Goal: Check status: Check status

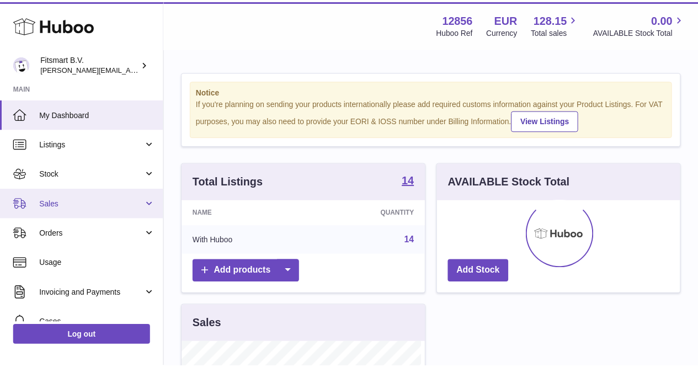
scroll to position [172, 246]
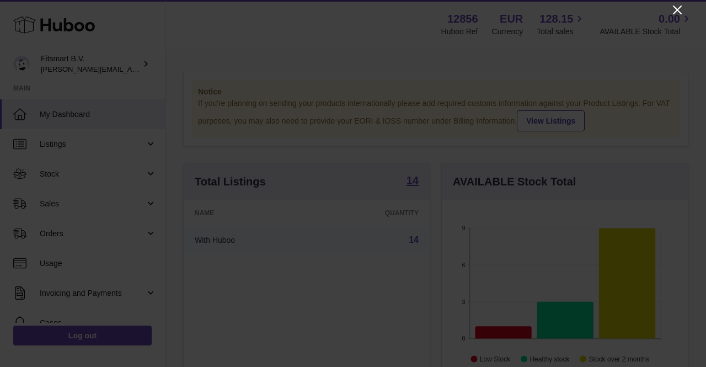
click at [680, 7] on icon "Close" at bounding box center [677, 10] width 9 height 9
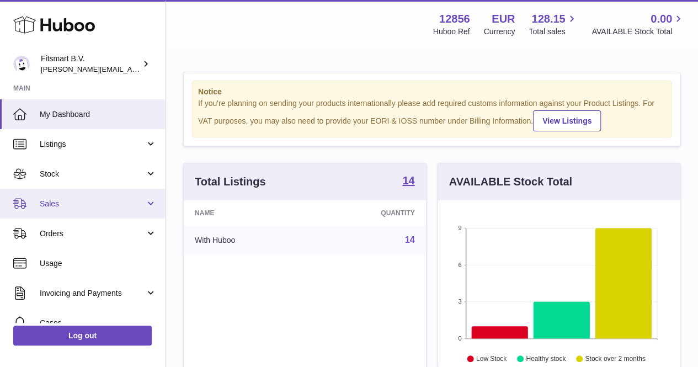
click at [73, 203] on span "Sales" at bounding box center [92, 204] width 105 height 10
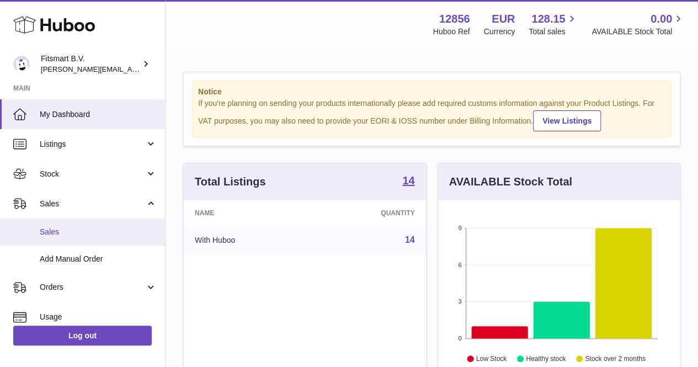
click at [40, 233] on span "Sales" at bounding box center [98, 232] width 117 height 10
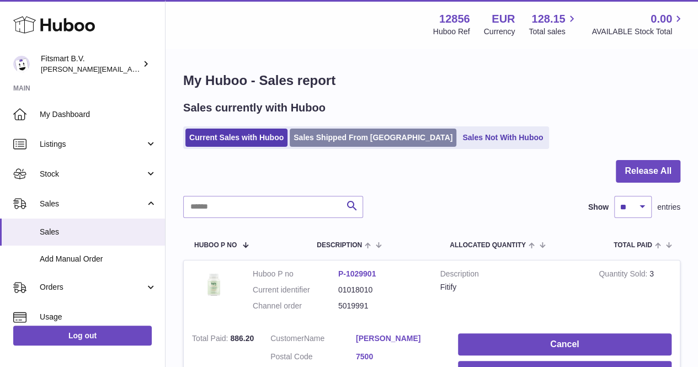
click at [332, 134] on link "Sales Shipped From [GEOGRAPHIC_DATA]" at bounding box center [373, 138] width 167 height 18
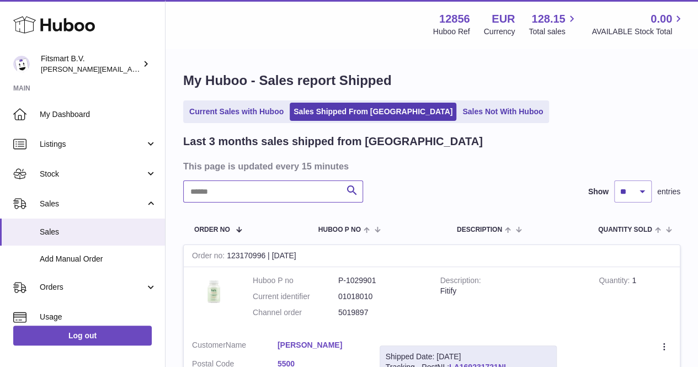
paste input "*******"
click at [243, 193] on input "text" at bounding box center [273, 191] width 180 height 22
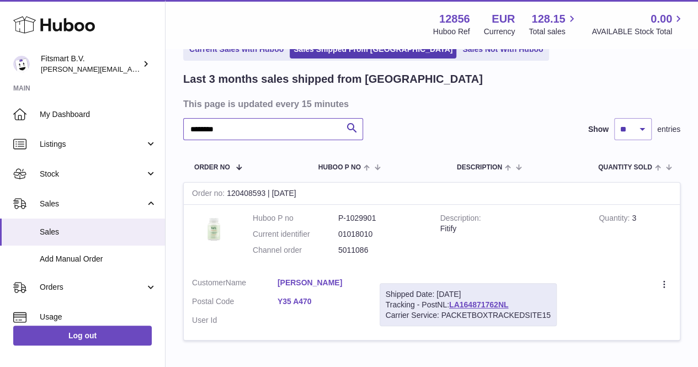
scroll to position [63, 0]
type input "*******"
drag, startPoint x: 384, startPoint y: 126, endPoint x: 339, endPoint y: 35, distance: 102.2
click at [339, 35] on div "Menu Huboo 12856 Huboo Ref EUR Currency 128.15 Total sales 0.00 AVAILABLE Stock…" at bounding box center [432, 156] width 532 height 438
click at [328, 158] on th "Huboo P no" at bounding box center [348, 166] width 82 height 31
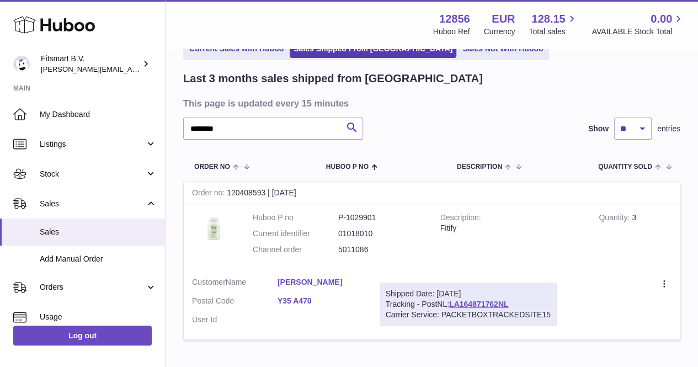
drag, startPoint x: 380, startPoint y: 251, endPoint x: 335, endPoint y: 254, distance: 44.8
click at [335, 254] on dl "Huboo P no P-1029901 Current identifier 01018010 Channel order 5011086" at bounding box center [338, 236] width 171 height 48
copy dl "5011086"
